Goal: Find specific page/section: Find specific page/section

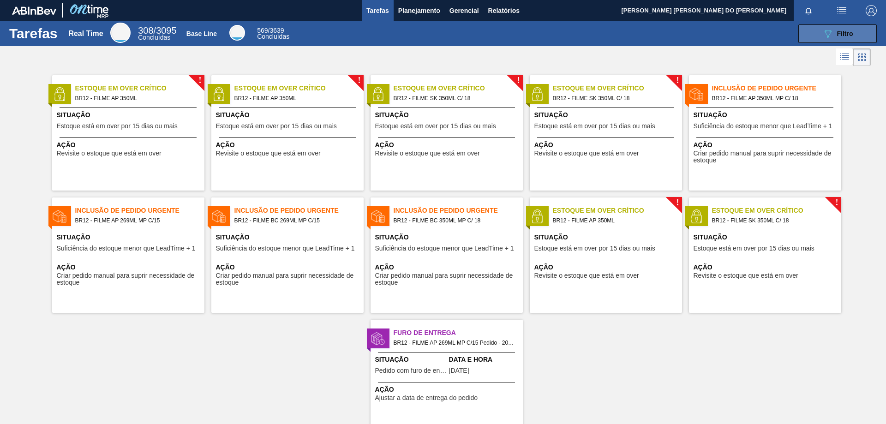
click at [840, 33] on span "Filtro" at bounding box center [845, 33] width 16 height 7
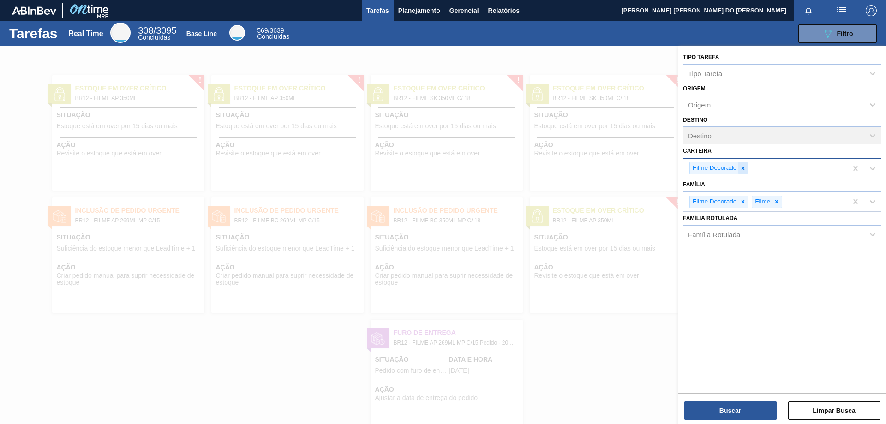
click at [744, 167] on icon at bounding box center [742, 168] width 6 height 6
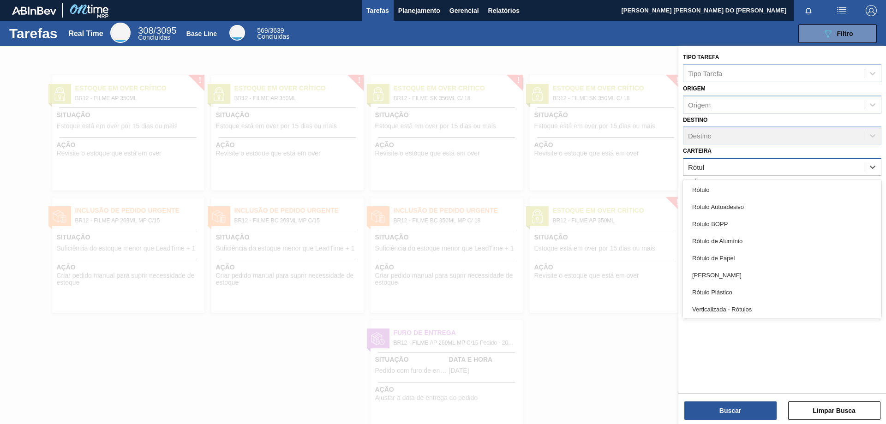
type input "Rótulo"
click at [727, 257] on div "Rótulo de Papel" at bounding box center [782, 258] width 198 height 17
type input "Rótulo"
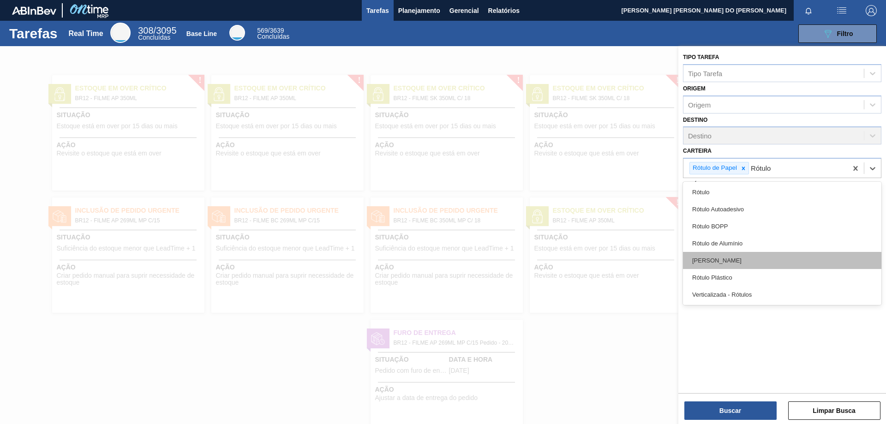
click at [720, 261] on div "[PERSON_NAME]" at bounding box center [782, 260] width 198 height 17
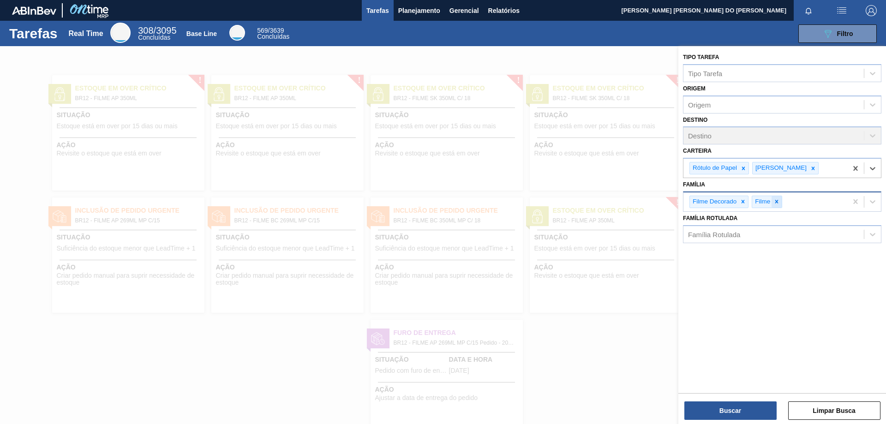
click at [778, 201] on icon at bounding box center [776, 201] width 6 height 6
click at [744, 203] on icon at bounding box center [742, 201] width 6 height 6
click at [726, 406] on button "Buscar" at bounding box center [730, 410] width 92 height 18
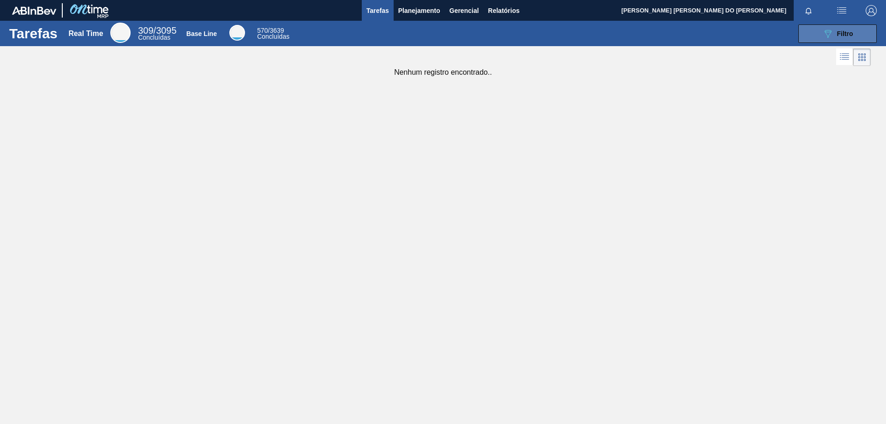
click at [855, 30] on button "089F7B8B-B2A5-4AFE-B5C0-19BA573D28AC Filtro" at bounding box center [837, 33] width 78 height 18
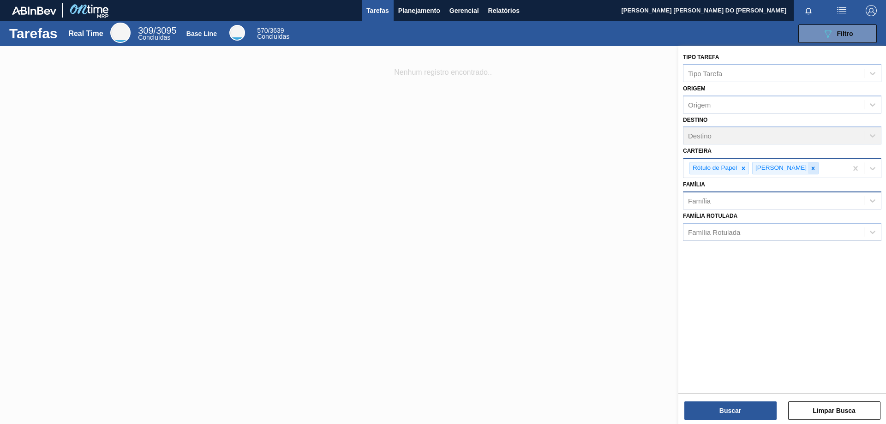
click at [811, 169] on icon at bounding box center [812, 168] width 3 height 3
click at [744, 169] on icon at bounding box center [743, 168] width 3 height 3
click at [711, 200] on div "Família" at bounding box center [773, 197] width 180 height 13
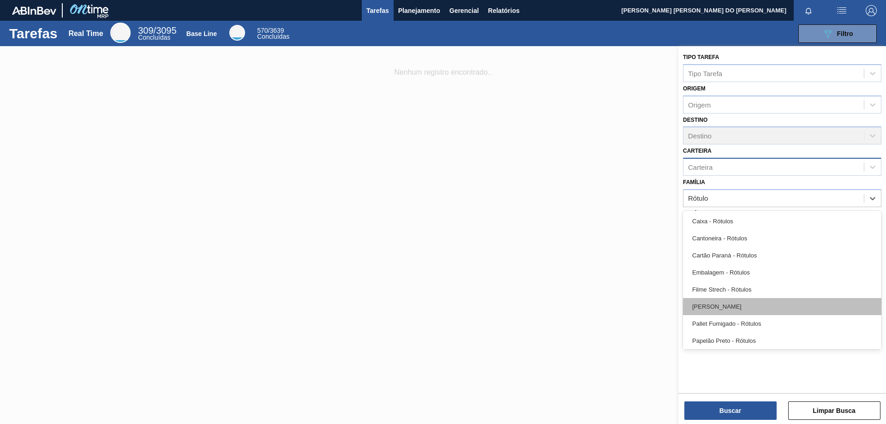
type input "Rótulo"
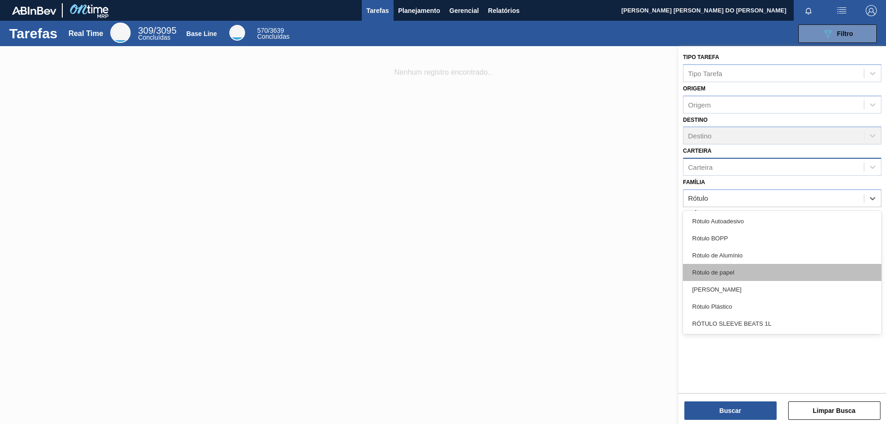
click at [710, 269] on div "Rótulo de papel" at bounding box center [782, 272] width 198 height 17
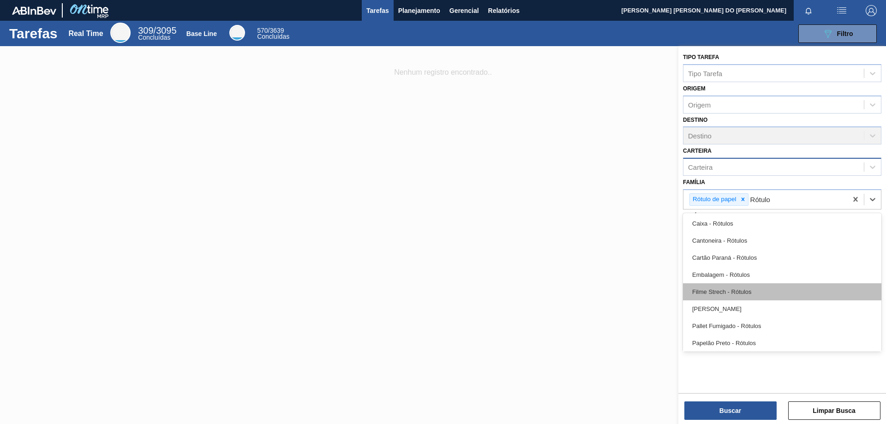
type input "Rótulo"
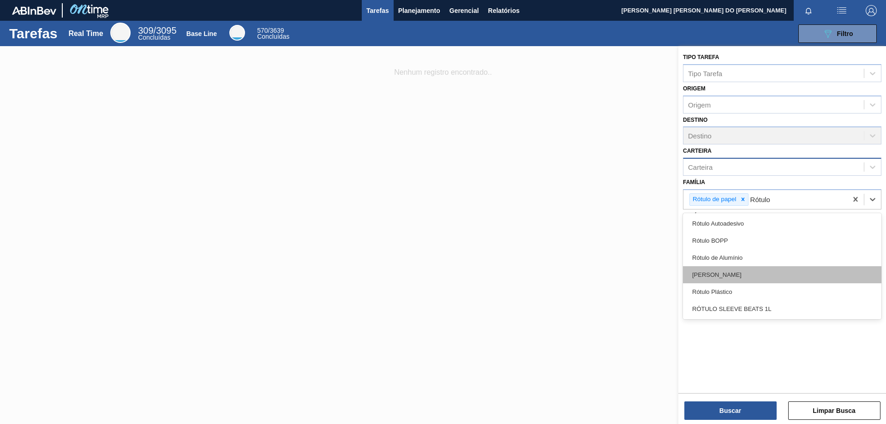
click at [725, 276] on div "[PERSON_NAME]" at bounding box center [782, 274] width 198 height 17
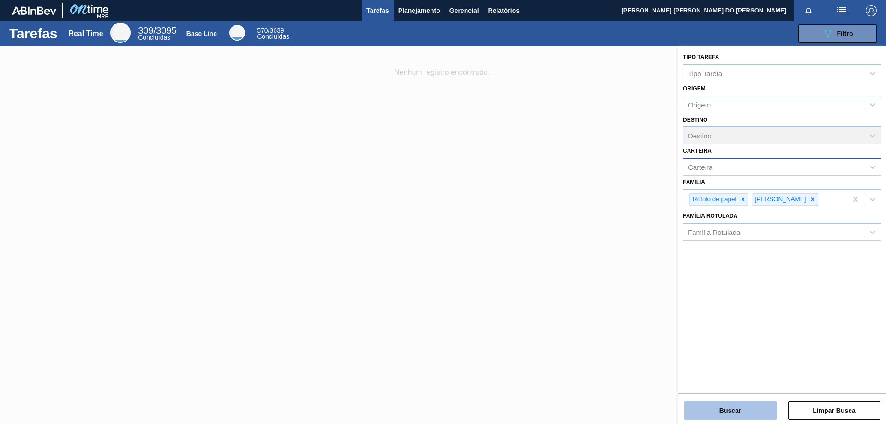
click at [733, 409] on button "Buscar" at bounding box center [730, 410] width 92 height 18
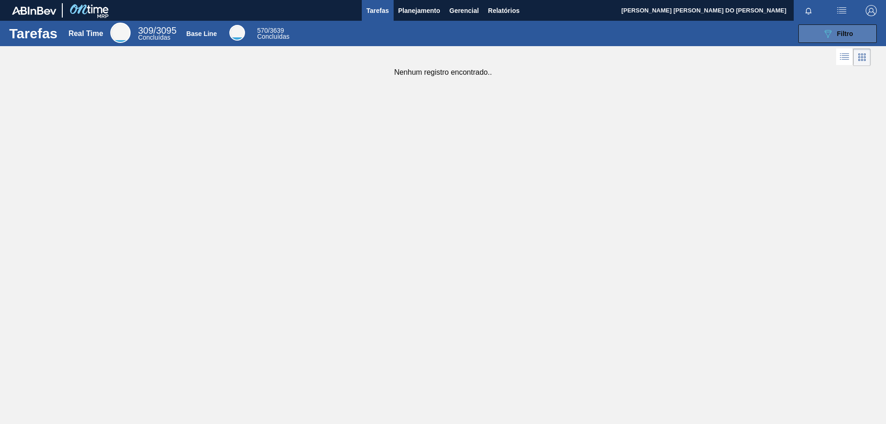
click at [838, 29] on div "089F7B8B-B2A5-4AFE-B5C0-19BA573D28AC Filtro" at bounding box center [837, 33] width 31 height 11
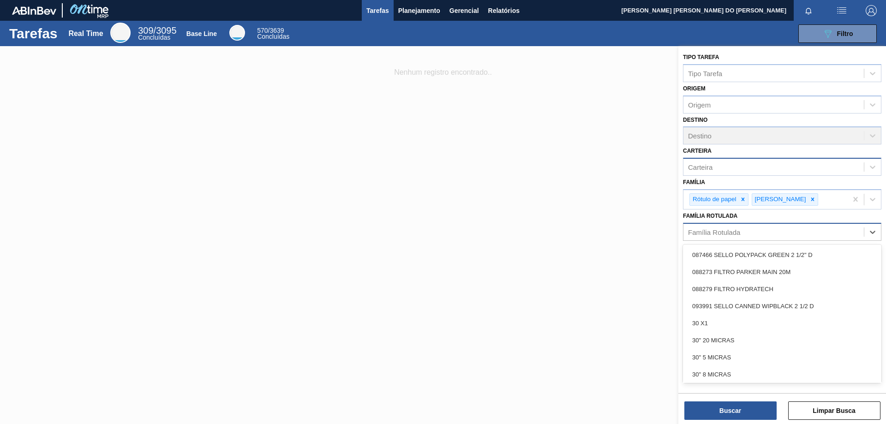
click at [729, 233] on div "Família Rotulada" at bounding box center [714, 232] width 52 height 8
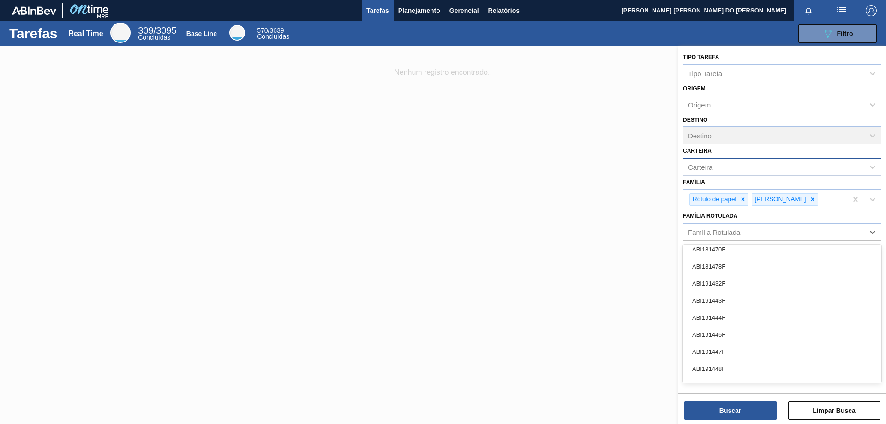
scroll to position [600, 0]
type Rotulada "b"
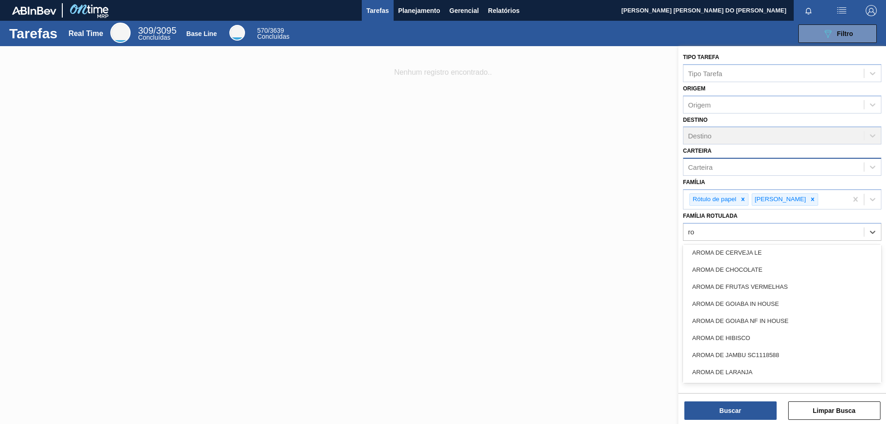
type Rotulada "r"
type Rotulada "R"
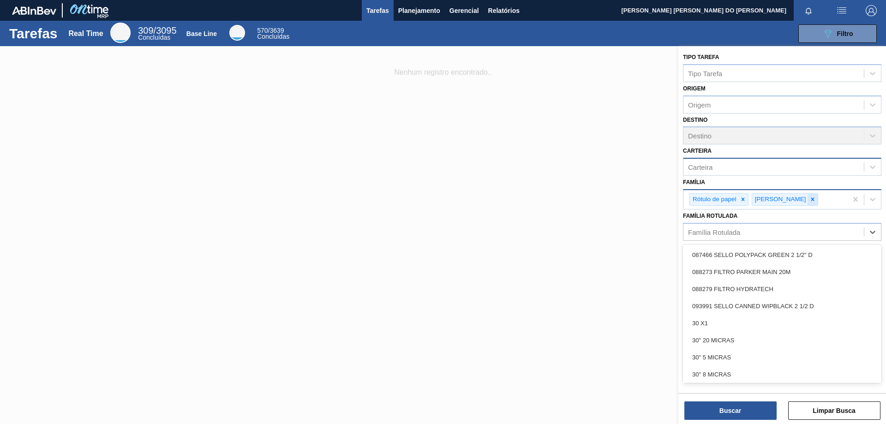
click at [809, 202] on icon at bounding box center [812, 199] width 6 height 6
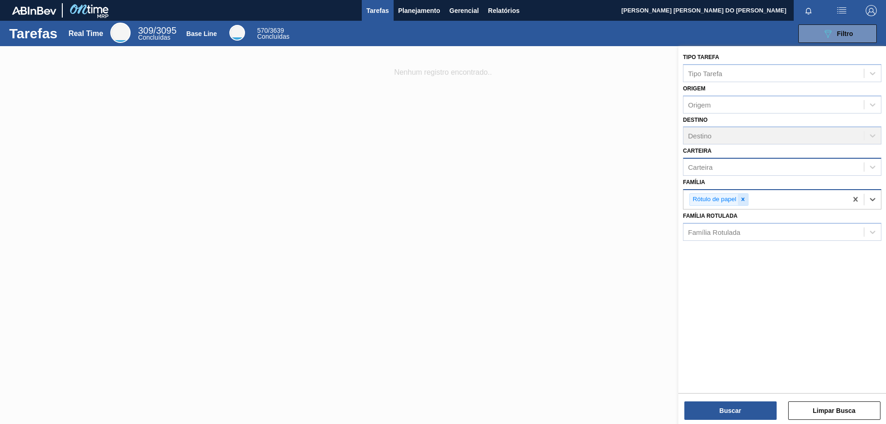
click at [741, 200] on icon at bounding box center [742, 199] width 6 height 6
click at [195, 257] on div at bounding box center [443, 258] width 886 height 424
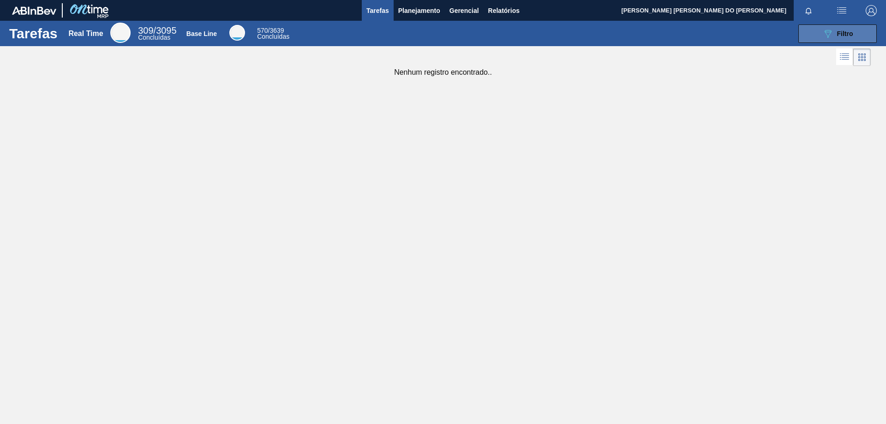
click at [848, 38] on div "089F7B8B-B2A5-4AFE-B5C0-19BA573D28AC Filtro" at bounding box center [837, 33] width 31 height 11
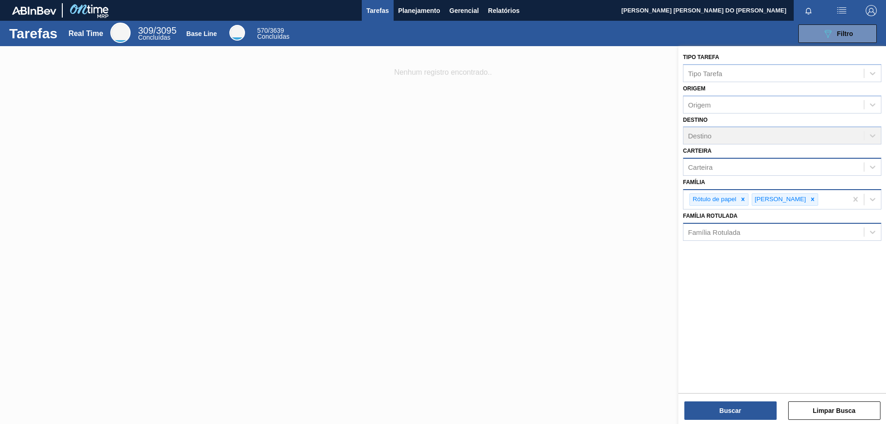
click at [717, 232] on div "Família Rotulada" at bounding box center [714, 232] width 52 height 8
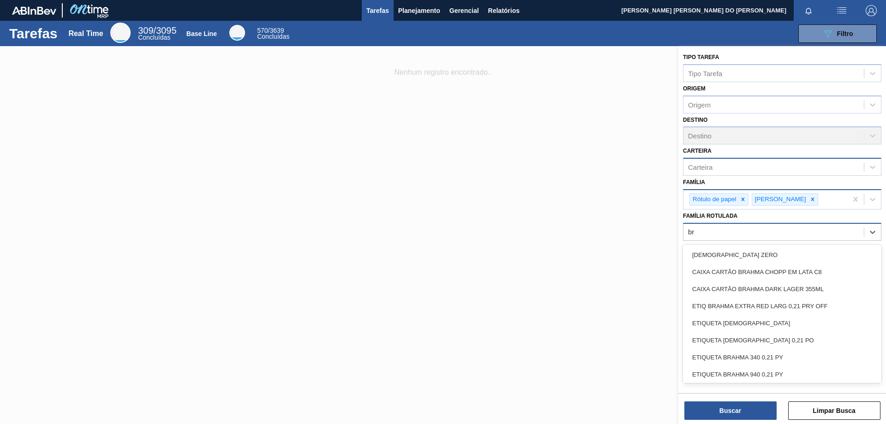
type Rotulada "b"
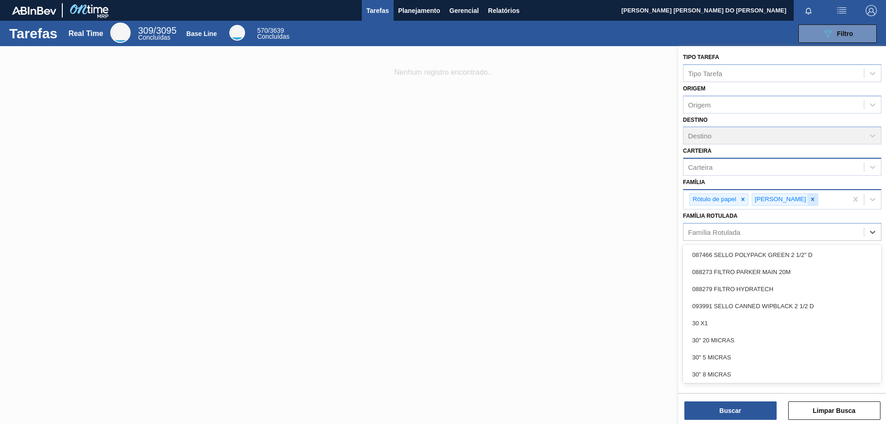
click at [809, 198] on icon at bounding box center [812, 199] width 6 height 6
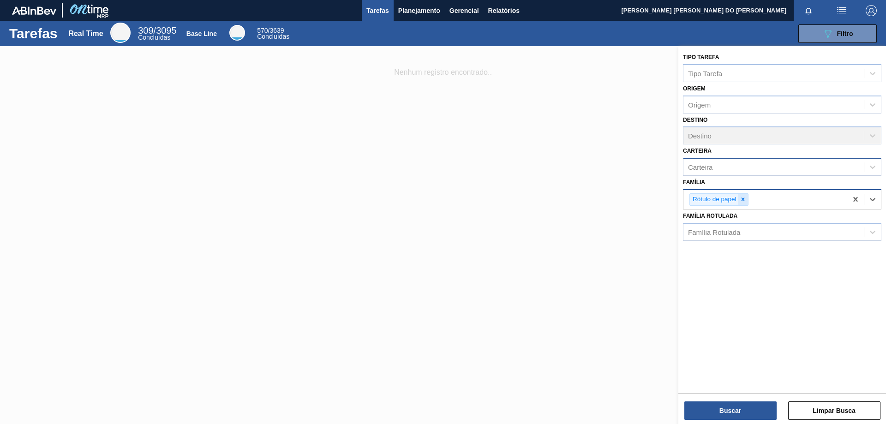
click at [741, 201] on icon at bounding box center [742, 199] width 3 height 3
click at [716, 229] on div "Família Rotulada" at bounding box center [714, 230] width 52 height 8
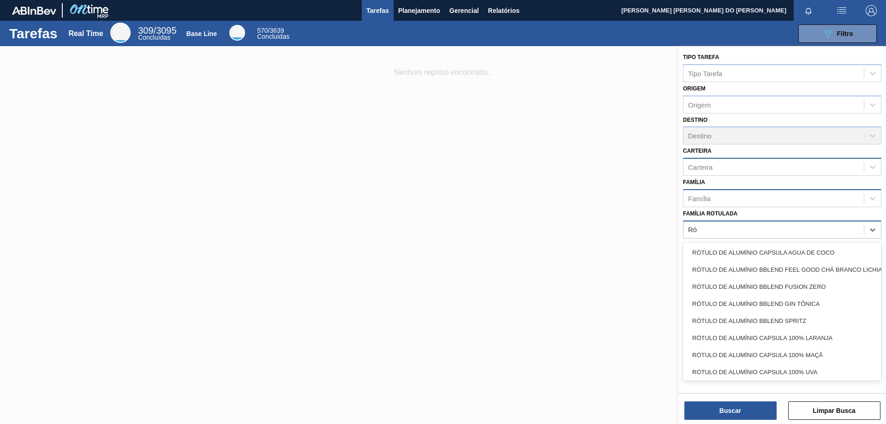
type Rotulada "R"
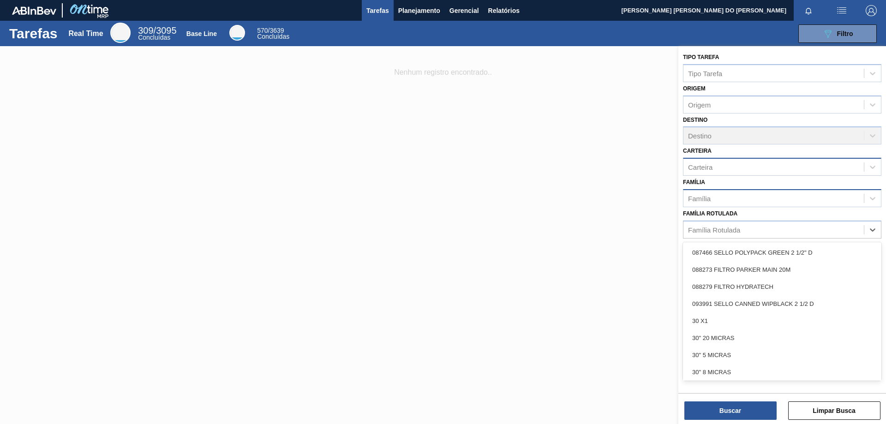
drag, startPoint x: 559, startPoint y: 223, endPoint x: 562, endPoint y: 219, distance: 5.0
click at [560, 220] on div at bounding box center [443, 258] width 886 height 424
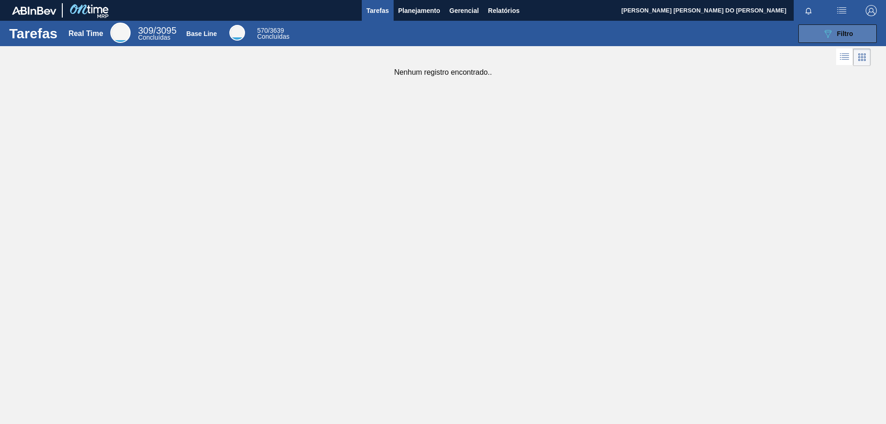
click at [839, 31] on span "Filtro" at bounding box center [845, 33] width 16 height 7
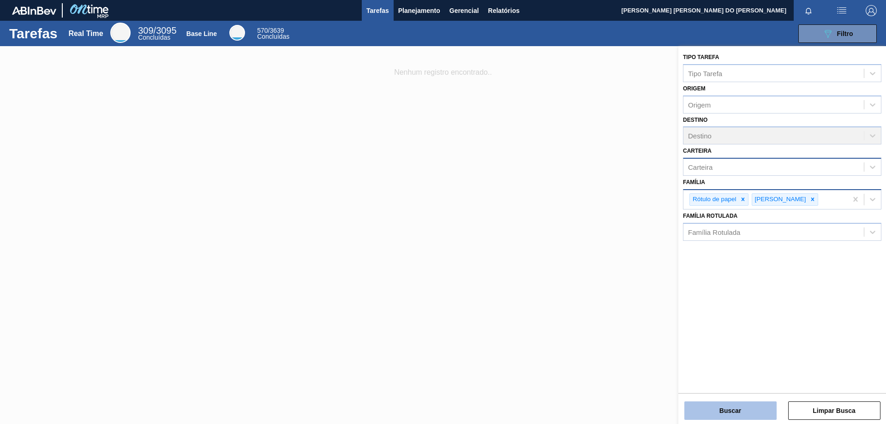
click at [749, 411] on button "Buscar" at bounding box center [730, 410] width 92 height 18
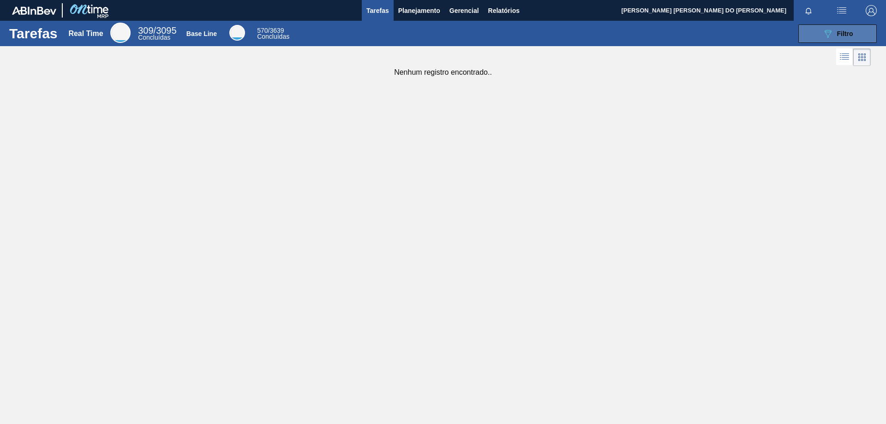
click at [839, 28] on div "089F7B8B-B2A5-4AFE-B5C0-19BA573D28AC Filtro" at bounding box center [837, 33] width 31 height 11
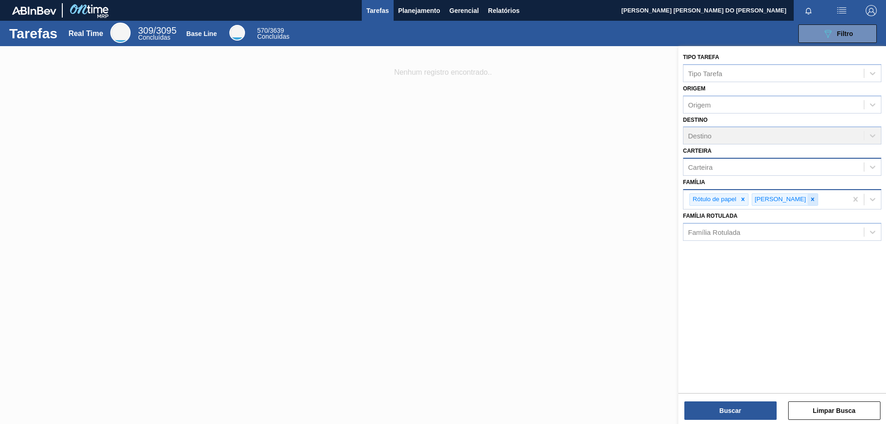
click at [809, 198] on icon at bounding box center [812, 199] width 6 height 6
click at [743, 201] on icon at bounding box center [742, 199] width 6 height 6
click at [713, 200] on div "Família" at bounding box center [773, 197] width 180 height 13
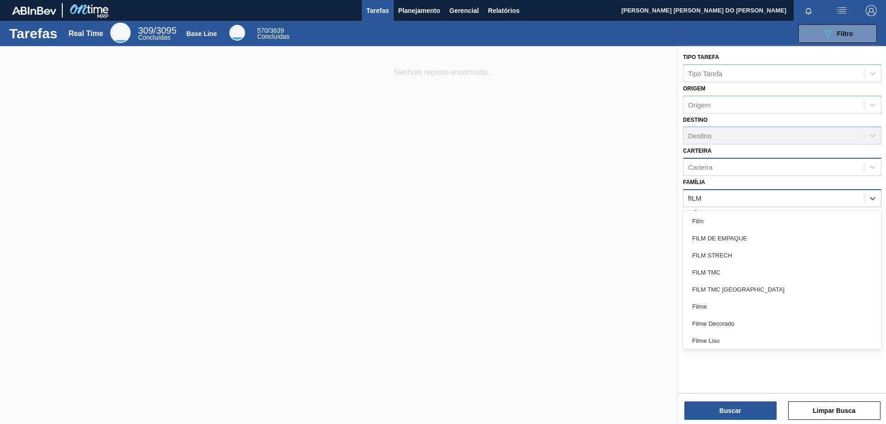
type input "fILME"
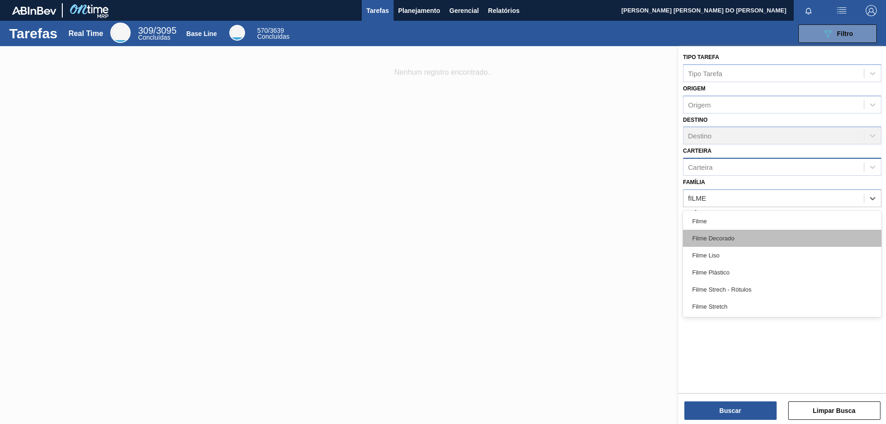
click at [714, 241] on div "Filme Decorado" at bounding box center [782, 238] width 198 height 17
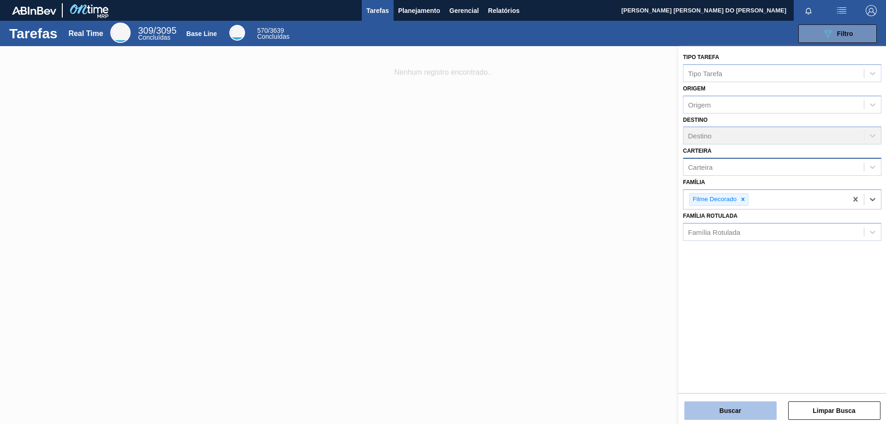
click at [748, 410] on button "Buscar" at bounding box center [730, 410] width 92 height 18
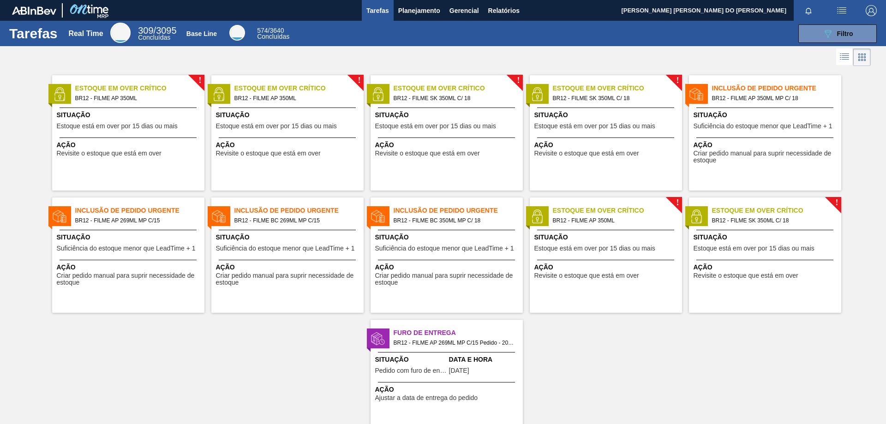
click at [127, 213] on span "Inclusão de Pedido Urgente" at bounding box center [139, 211] width 129 height 10
click at [829, 32] on icon "089F7B8B-B2A5-4AFE-B5C0-19BA573D28AC" at bounding box center [827, 33] width 11 height 11
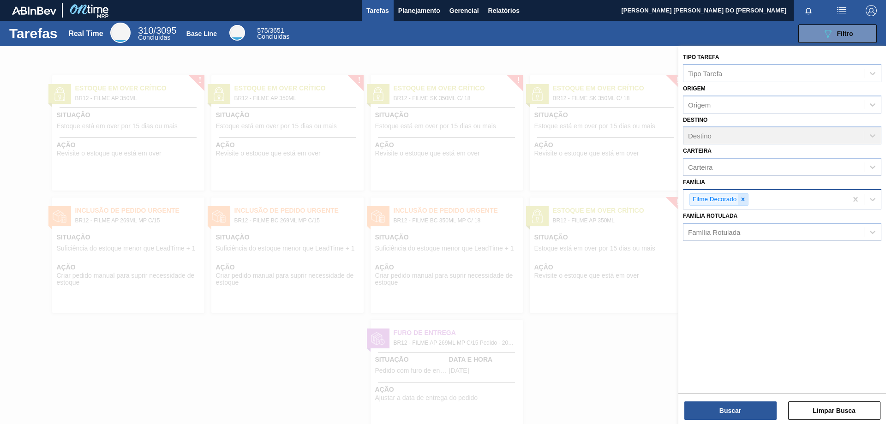
click at [743, 199] on icon at bounding box center [742, 199] width 3 height 3
click at [710, 106] on div "Origem" at bounding box center [699, 105] width 23 height 8
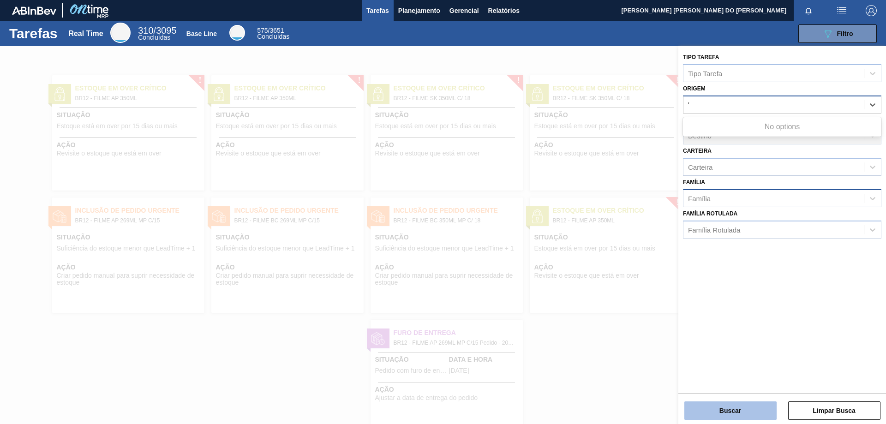
type input "'"
click at [733, 416] on button "Buscar" at bounding box center [730, 410] width 92 height 18
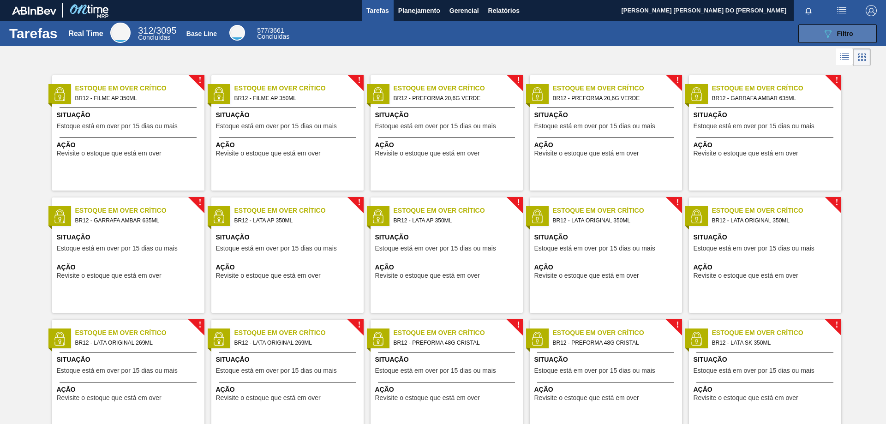
click at [830, 29] on icon "089F7B8B-B2A5-4AFE-B5C0-19BA573D28AC" at bounding box center [827, 33] width 11 height 11
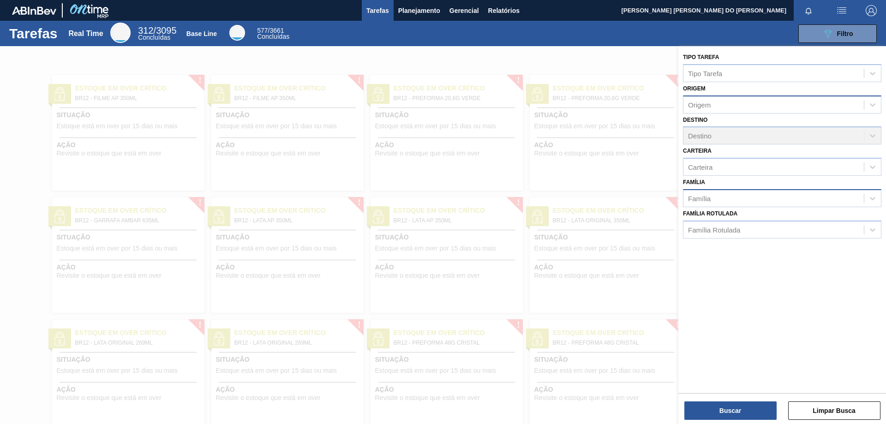
click at [777, 108] on div "Origem" at bounding box center [773, 104] width 180 height 13
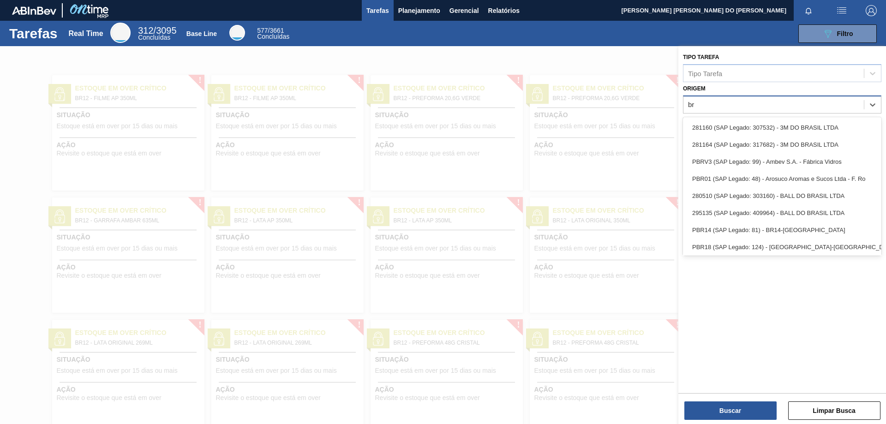
type input "b"
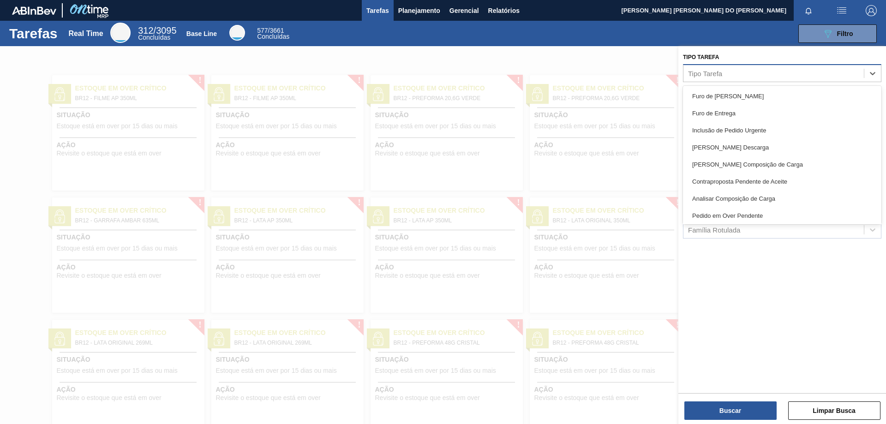
click at [797, 75] on div "Tipo Tarefa" at bounding box center [773, 72] width 180 height 13
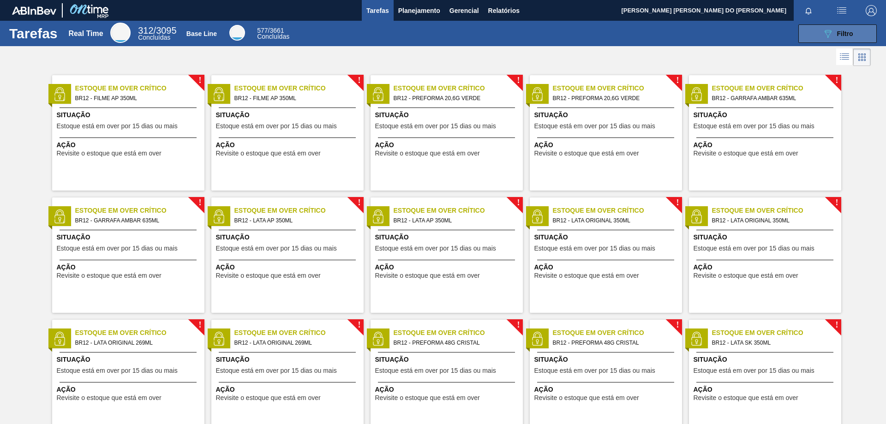
click at [847, 27] on button "089F7B8B-B2A5-4AFE-B5C0-19BA573D28AC Filtro" at bounding box center [837, 33] width 78 height 18
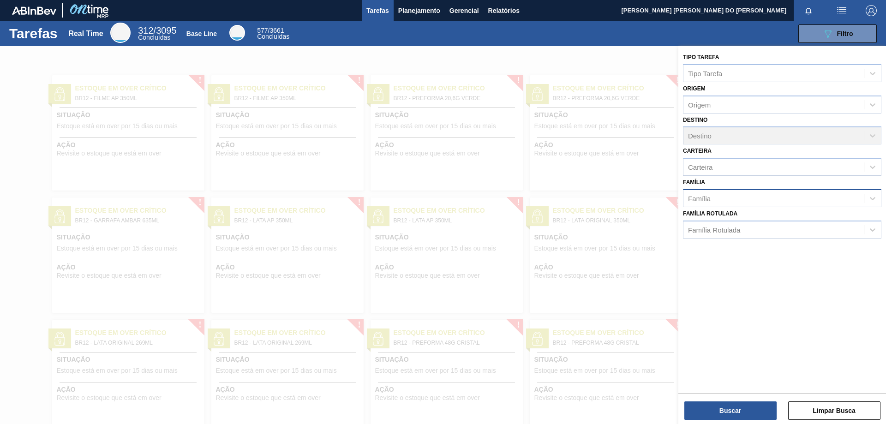
click at [717, 200] on div "Família" at bounding box center [773, 197] width 180 height 13
type input "R"
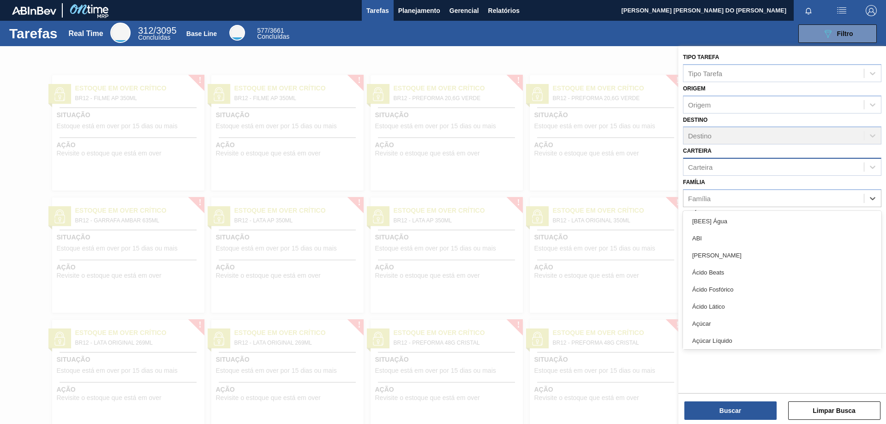
click at [715, 169] on div "Carteira" at bounding box center [773, 167] width 180 height 13
type input "R"
type input "Rotul"
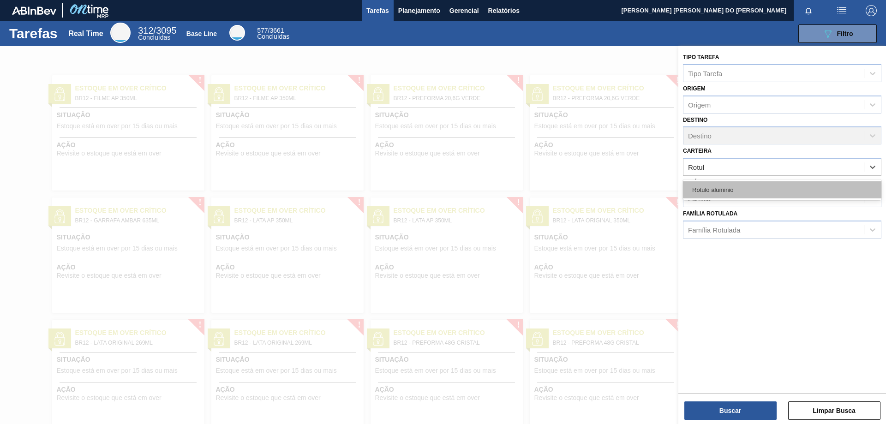
click at [737, 187] on div "Rotulo aluminio" at bounding box center [782, 189] width 198 height 17
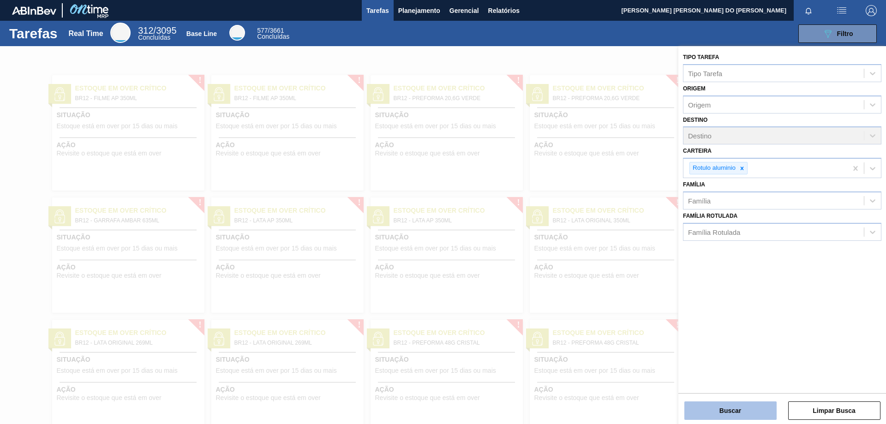
click at [738, 407] on button "Buscar" at bounding box center [730, 410] width 92 height 18
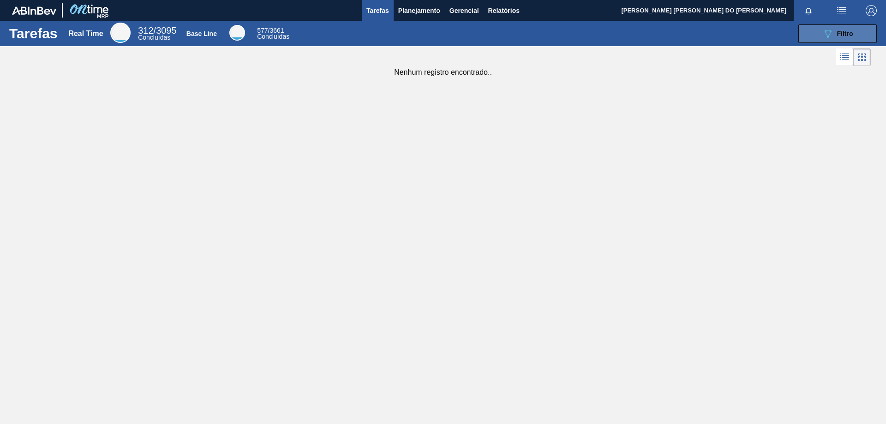
click at [839, 38] on div "089F7B8B-B2A5-4AFE-B5C0-19BA573D28AC Filtro" at bounding box center [837, 33] width 31 height 11
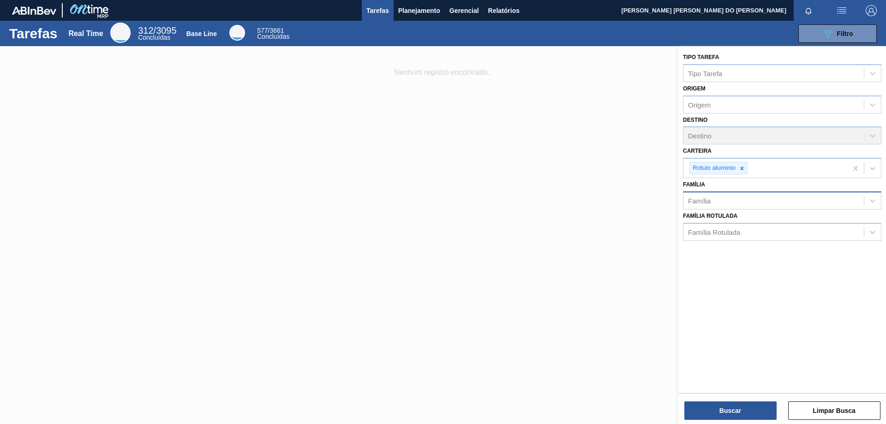
click at [721, 198] on div "Família" at bounding box center [773, 200] width 180 height 13
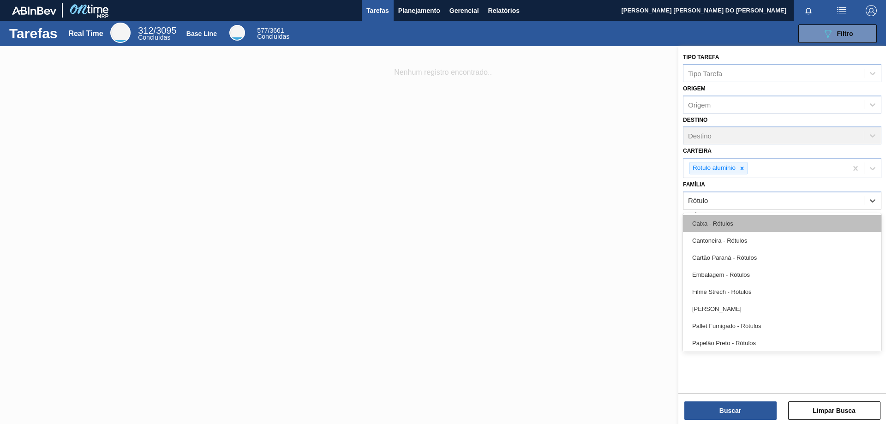
type input "Rótulo"
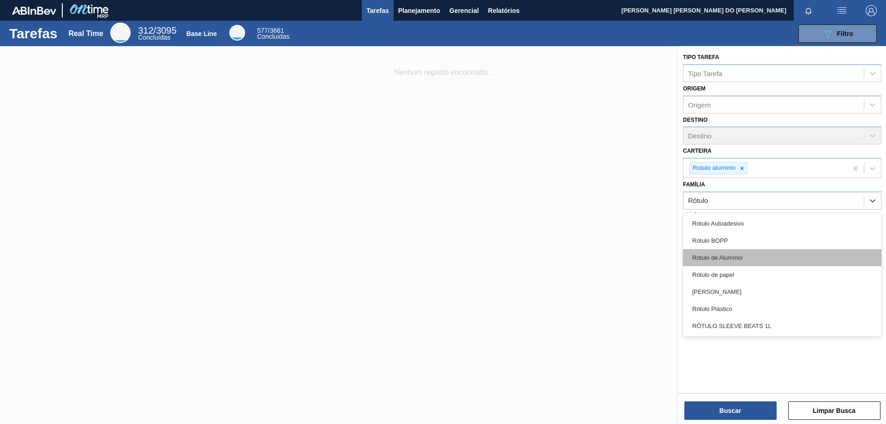
click at [741, 259] on div "Rótulo de Alumínio" at bounding box center [782, 257] width 198 height 17
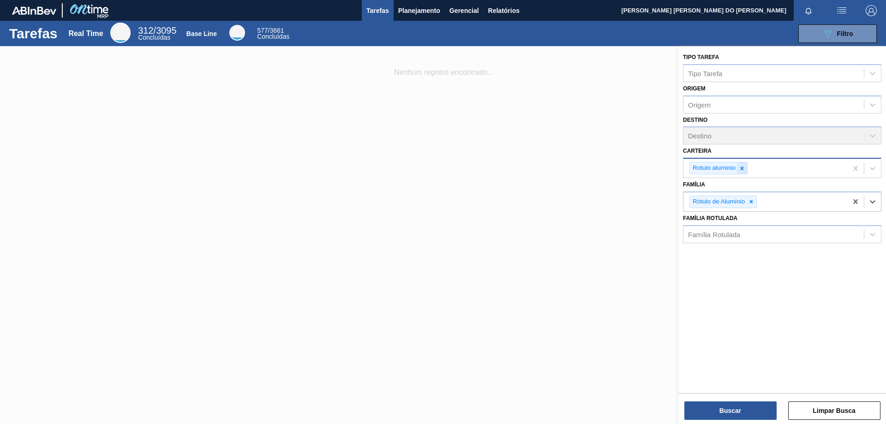
click at [743, 166] on icon at bounding box center [741, 168] width 6 height 6
click at [758, 411] on button "Buscar" at bounding box center [730, 410] width 92 height 18
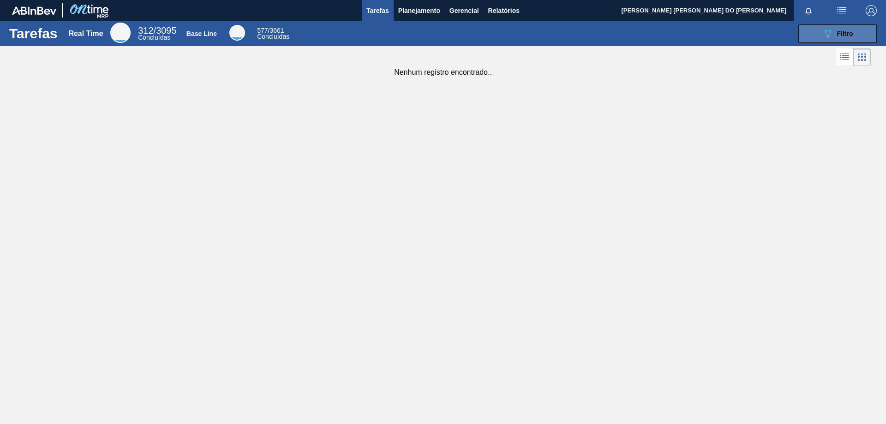
click at [852, 35] on span "Filtro" at bounding box center [845, 33] width 16 height 7
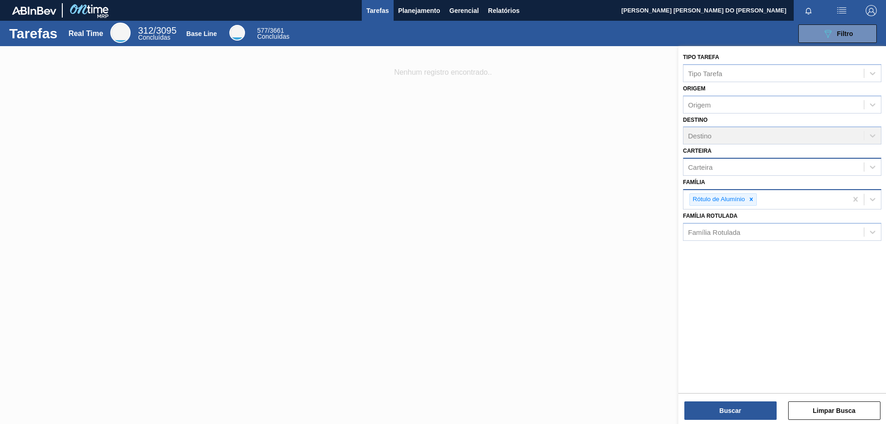
click at [771, 202] on div "Rótulo de Alumínio" at bounding box center [765, 199] width 164 height 19
type input "Rótulo p"
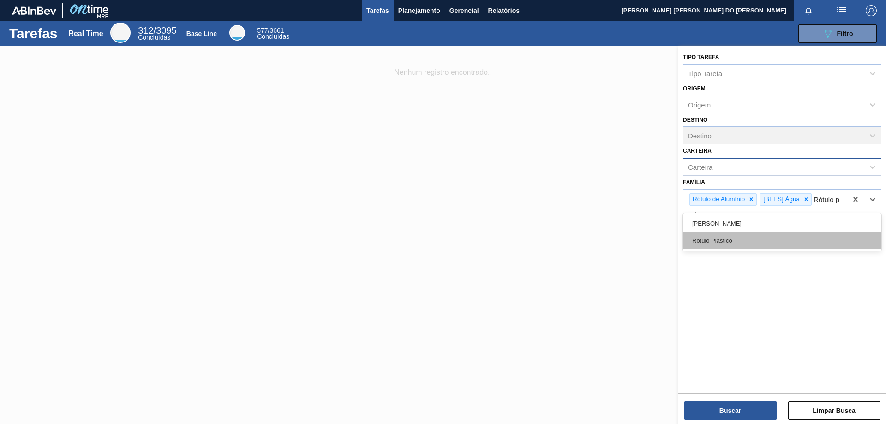
click at [726, 239] on div "Rótulo Plástico" at bounding box center [782, 240] width 198 height 17
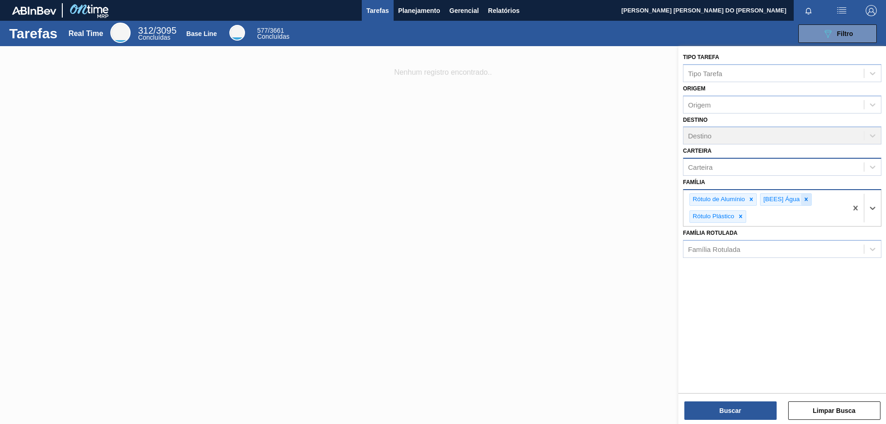
click at [804, 199] on icon at bounding box center [806, 199] width 6 height 6
click at [746, 410] on button "Buscar" at bounding box center [730, 410] width 92 height 18
